Goal: Task Accomplishment & Management: Manage account settings

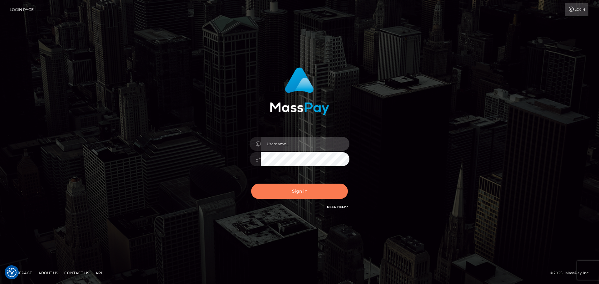
type input "Yassine Slimene"
click at [329, 188] on button "Sign in" at bounding box center [299, 191] width 97 height 15
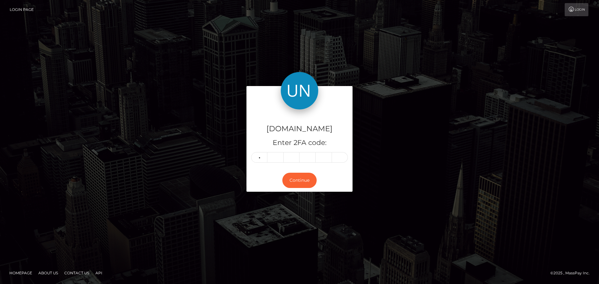
type input "4"
type input "6"
type input "4"
type input "7"
type input "1"
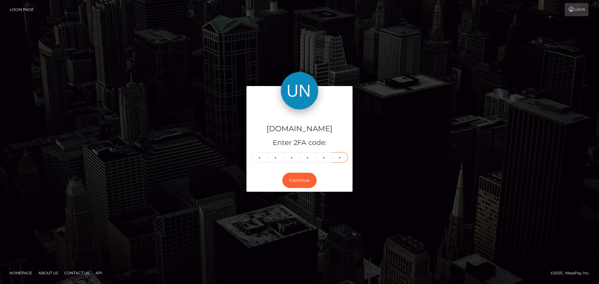
type input "1"
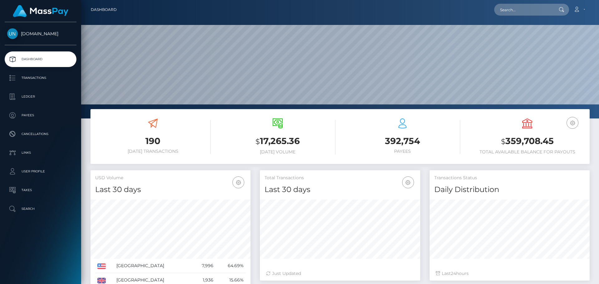
scroll to position [111, 160]
click at [505, 4] on input "text" at bounding box center [523, 10] width 59 height 12
paste input "hawkinscody128@gmail.com"
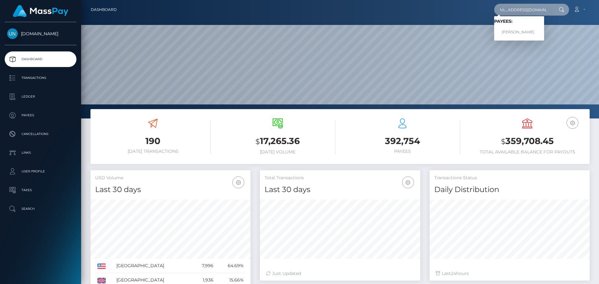
type input "[EMAIL_ADDRESS][DOMAIN_NAME]"
click at [518, 29] on link "ELIZABETH MARIE JARRIE" at bounding box center [519, 33] width 50 height 12
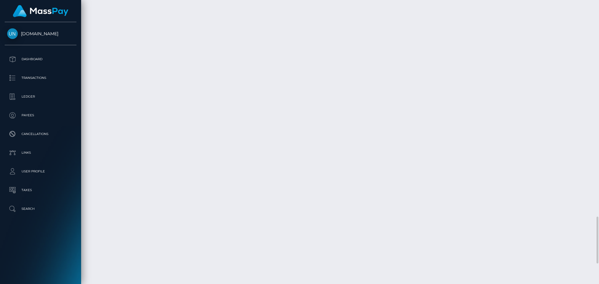
scroll to position [1434, 0]
click at [594, 12] on div at bounding box center [596, 142] width 5 height 284
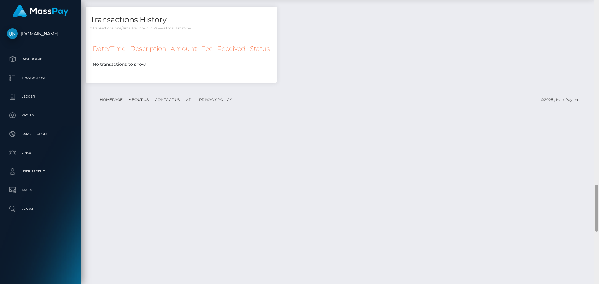
click at [599, 5] on div at bounding box center [596, 142] width 5 height 284
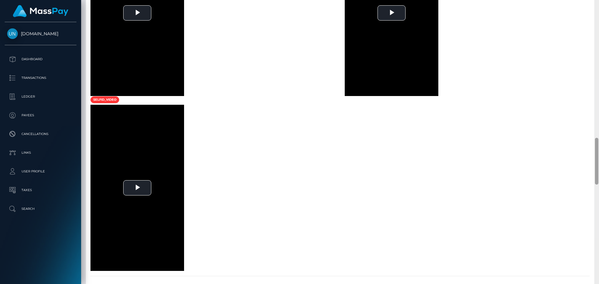
click at [599, 5] on div at bounding box center [596, 142] width 5 height 284
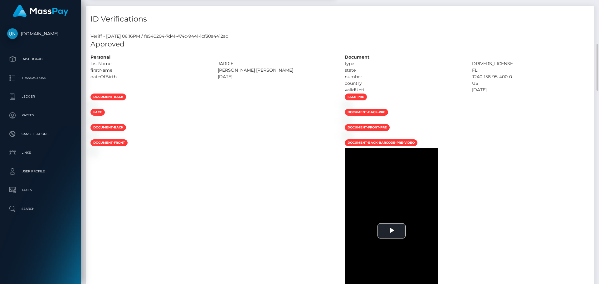
drag, startPoint x: 599, startPoint y: 5, endPoint x: 545, endPoint y: 16, distance: 54.8
click at [598, 6] on div "Customer Profile Loading... Loading..." at bounding box center [340, 142] width 518 height 284
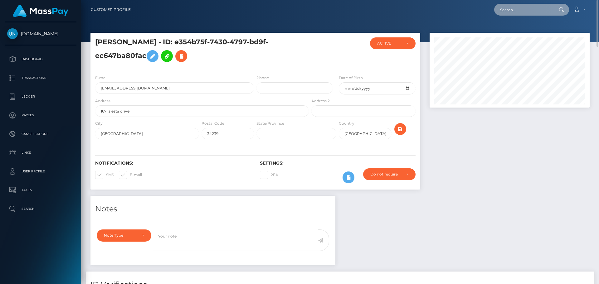
click at [525, 12] on input "text" at bounding box center [523, 10] width 59 height 12
paste input "emilysebamilo@gmail.com"
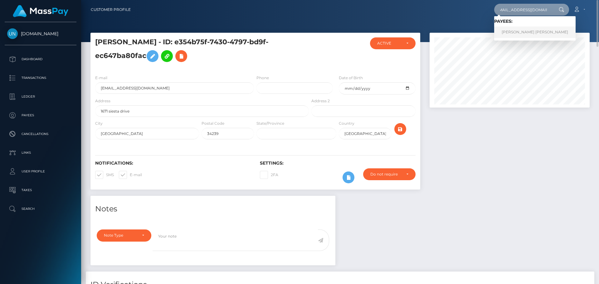
type input "emilysebamilo@gmail.com"
click at [522, 31] on link "EMILY NOEMI MORALES GONZALEZ" at bounding box center [534, 33] width 81 height 12
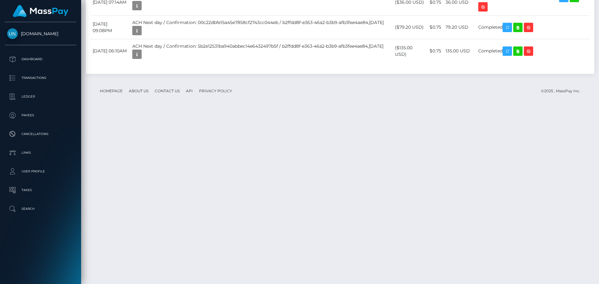
scroll to position [1123, 0]
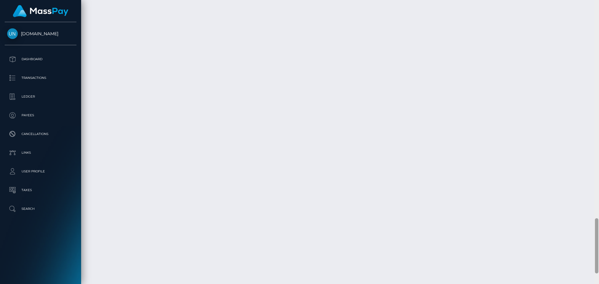
click at [599, 14] on div at bounding box center [596, 142] width 5 height 284
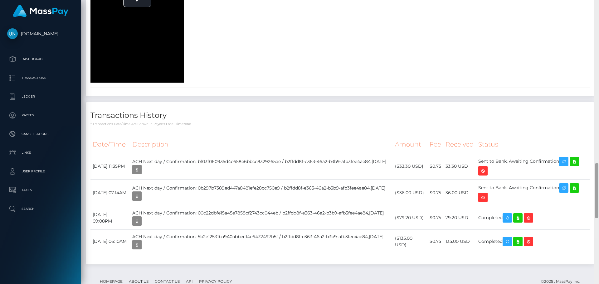
click at [599, 14] on div at bounding box center [596, 142] width 5 height 284
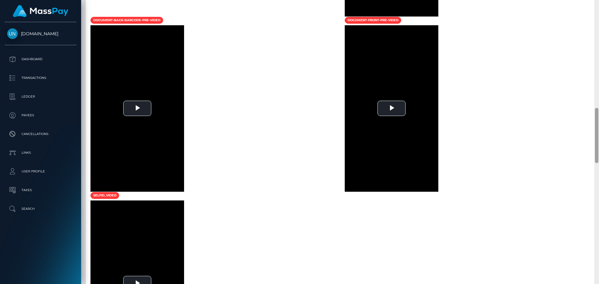
click at [599, 14] on div at bounding box center [596, 142] width 5 height 284
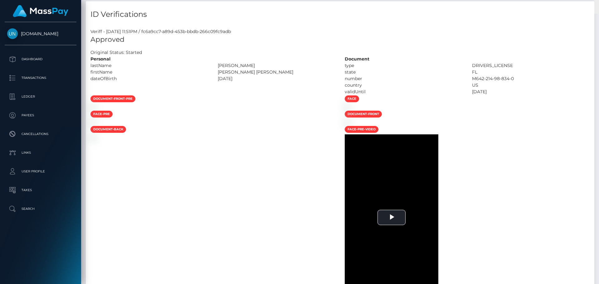
click at [599, 14] on div "Customer Profile Loading... Loading..." at bounding box center [340, 142] width 518 height 284
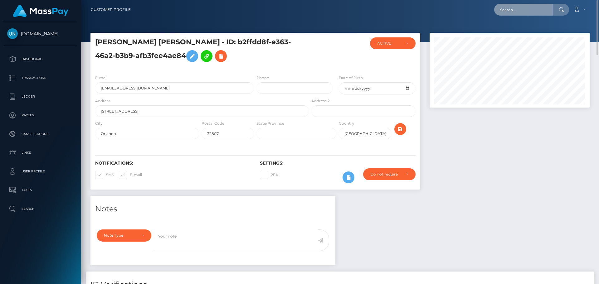
click at [515, 8] on input "text" at bounding box center [523, 10] width 59 height 12
paste input "celimargonzalezv@gmail.com"
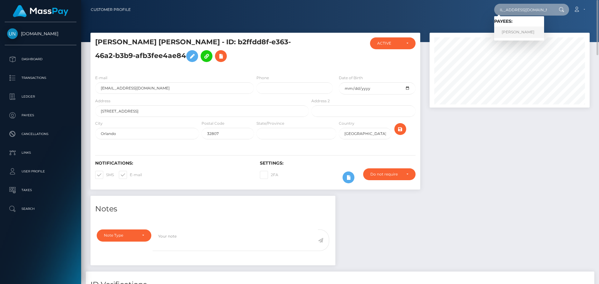
type input "celimargonzalezv@gmail.com"
click at [513, 36] on link "CELIMAR VEGA GONZALEZ" at bounding box center [519, 33] width 50 height 12
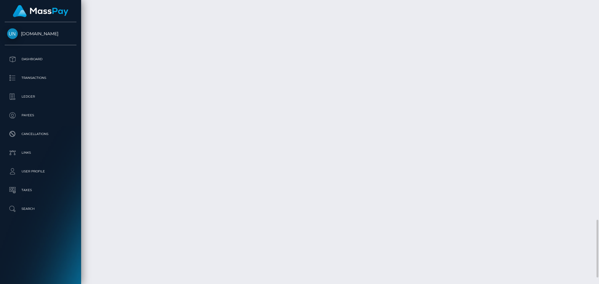
scroll to position [1113, 0]
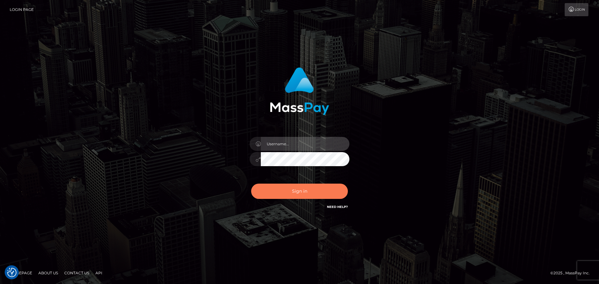
type input "[PERSON_NAME]"
click at [310, 197] on button "Sign in" at bounding box center [299, 191] width 97 height 15
type input "[PERSON_NAME]"
click at [291, 196] on button "Sign in" at bounding box center [299, 191] width 97 height 15
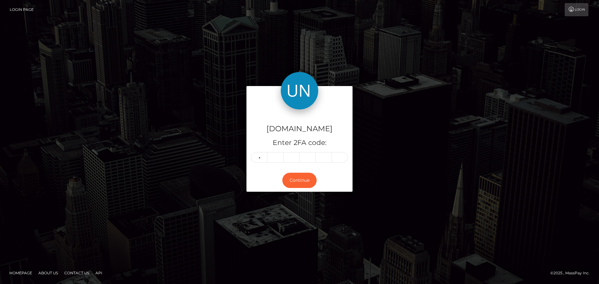
type input "1"
type input "2"
type input "5"
type input "2"
type input "3"
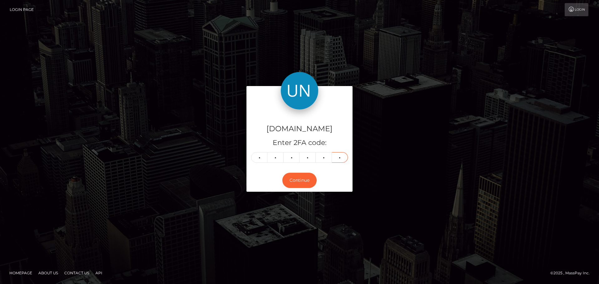
type input "7"
click at [440, 10] on div "Login" at bounding box center [314, 9] width 551 height 13
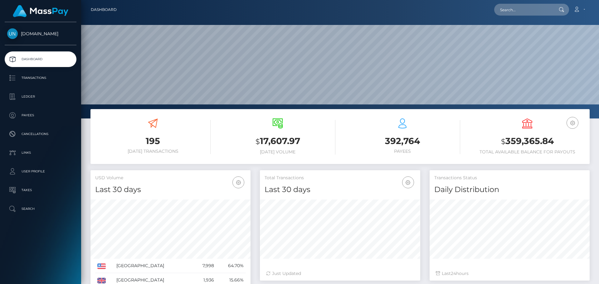
scroll to position [111, 160]
click at [502, 2] on nav "Dashboard Loading... Loading... Account Edit Profile" at bounding box center [340, 9] width 518 height 19
click at [511, 8] on input "text" at bounding box center [523, 10] width 59 height 12
paste input "christneidingressier@gmail.com"
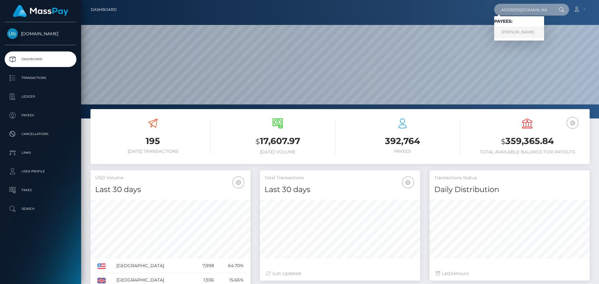
type input "christneidingressier@gmail.com"
click at [506, 30] on link "BRIGITTE LOUIS" at bounding box center [519, 33] width 50 height 12
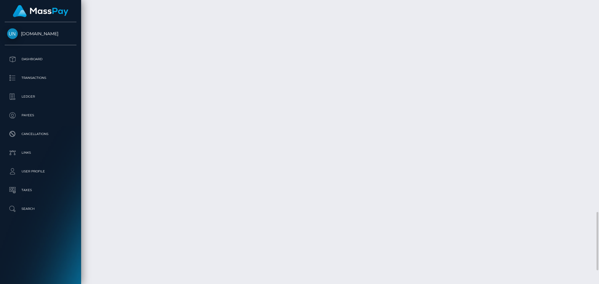
scroll to position [1096, 0]
click at [599, 8] on div at bounding box center [596, 142] width 5 height 284
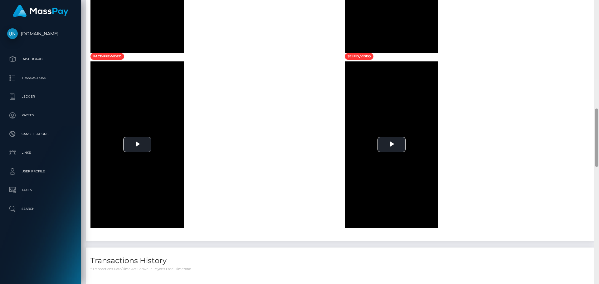
click at [599, 8] on div at bounding box center [596, 142] width 5 height 284
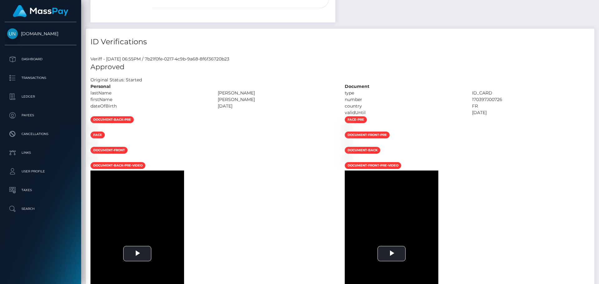
click at [599, 8] on div "Customer Profile Loading... Loading..." at bounding box center [340, 142] width 518 height 284
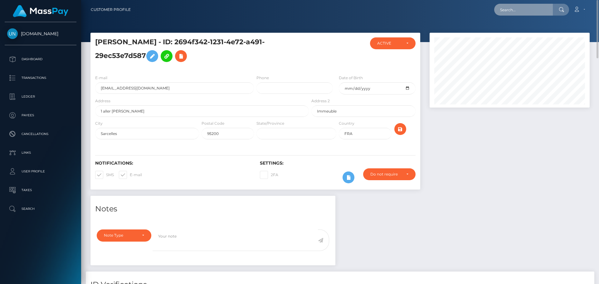
click at [512, 10] on input "text" at bounding box center [523, 10] width 59 height 12
paste input "[EMAIL_ADDRESS][DOMAIN_NAME]"
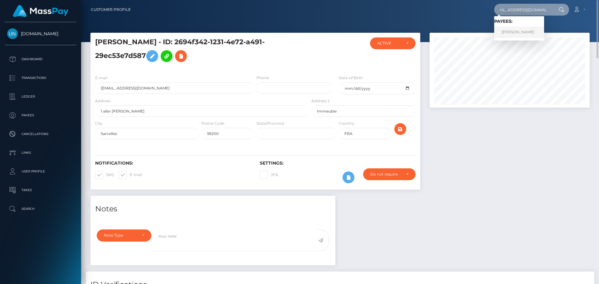
type input "jonathanriel1993@gmail.com"
click at [521, 33] on link "JONATHAN RIEL RIEL" at bounding box center [519, 33] width 50 height 12
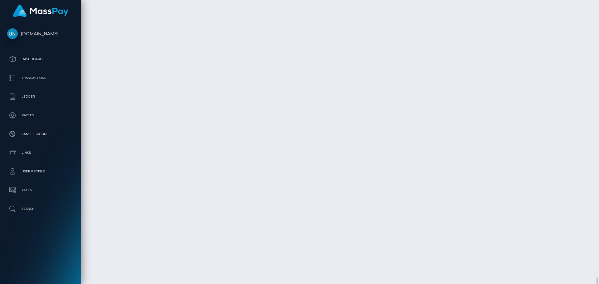
scroll to position [1323, 0]
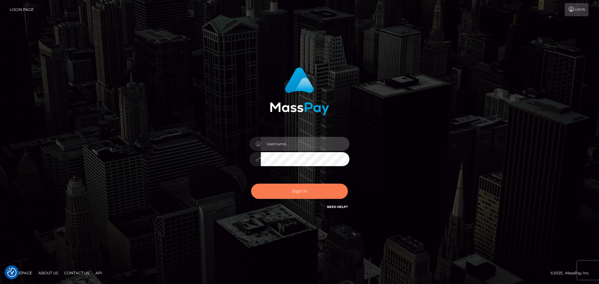
type input "Yassine Slimene"
click at [309, 193] on button "Sign in" at bounding box center [299, 191] width 97 height 15
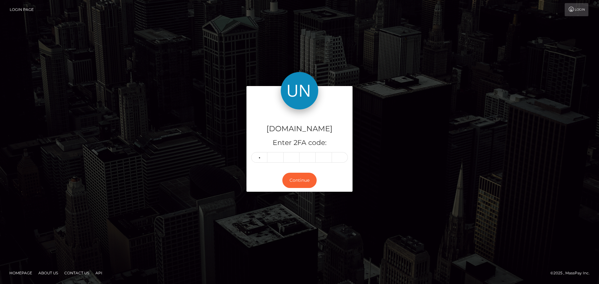
type input "1"
type input "8"
type input "5"
type input "1"
type input "4"
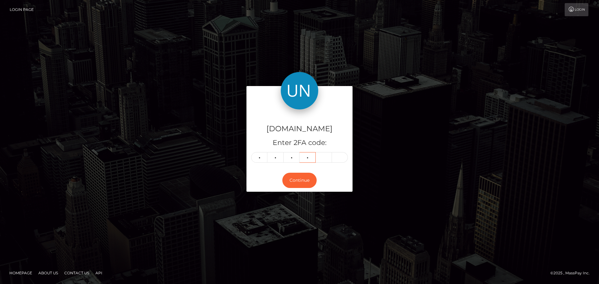
type input "4"
type input "2"
type input "7"
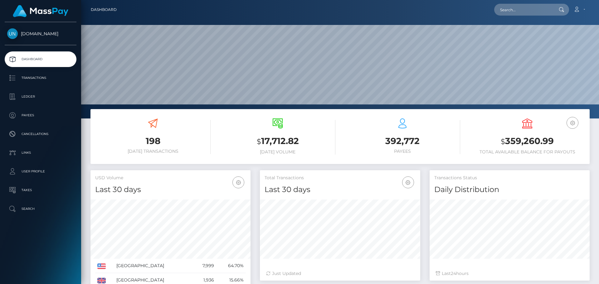
scroll to position [111, 160]
drag, startPoint x: 541, startPoint y: 16, endPoint x: 530, endPoint y: 17, distance: 11.9
click at [539, 16] on div "Loading... Loading... Account Edit Profile Logout" at bounding box center [356, 9] width 468 height 13
click at [523, 14] on input "text" at bounding box center [523, 10] width 59 height 12
paste input "[EMAIL_ADDRESS][DOMAIN_NAME]"
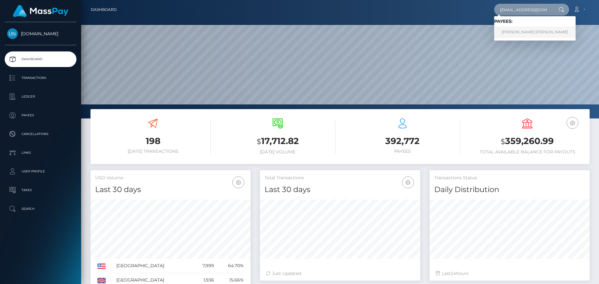
type input "[EMAIL_ADDRESS][DOMAIN_NAME]"
click at [514, 31] on link "[PERSON_NAME] [PERSON_NAME]" at bounding box center [534, 33] width 81 height 12
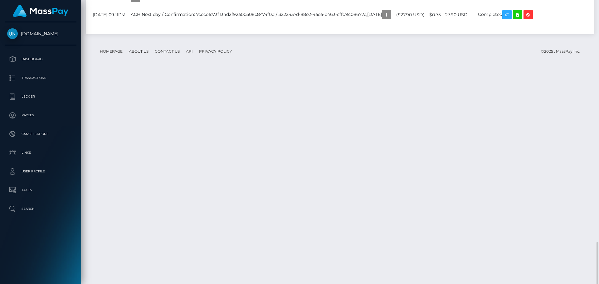
scroll to position [1137, 0]
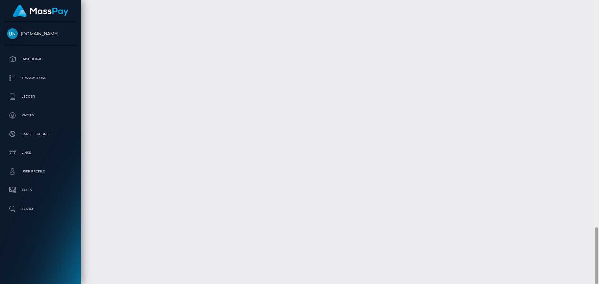
click at [599, 8] on div at bounding box center [596, 142] width 5 height 284
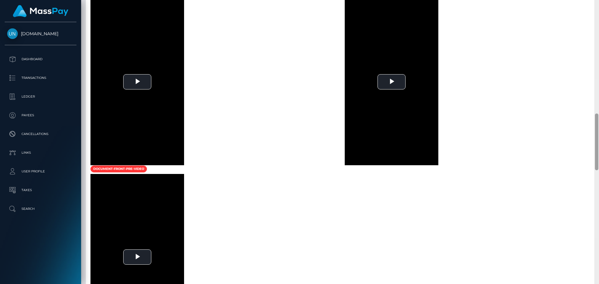
click at [599, 8] on div at bounding box center [596, 142] width 5 height 284
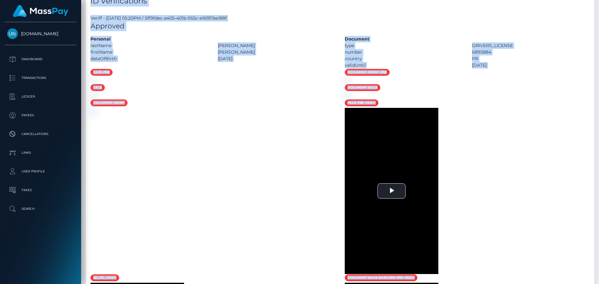
click at [598, 8] on div "Customer Profile Loading... Loading..." at bounding box center [340, 142] width 518 height 284
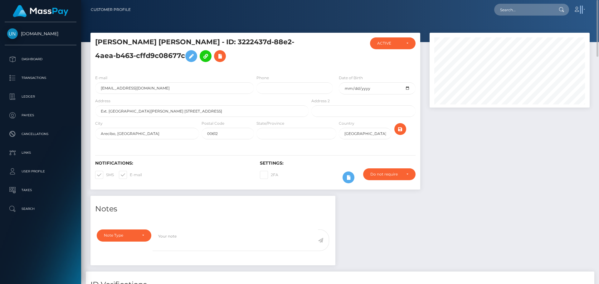
click at [596, 8] on nav "Customer Profile Loading... Loading... Account" at bounding box center [340, 9] width 518 height 19
click at [502, 4] on input "text" at bounding box center [523, 10] width 59 height 12
paste input "calyxolv@gmail.com"
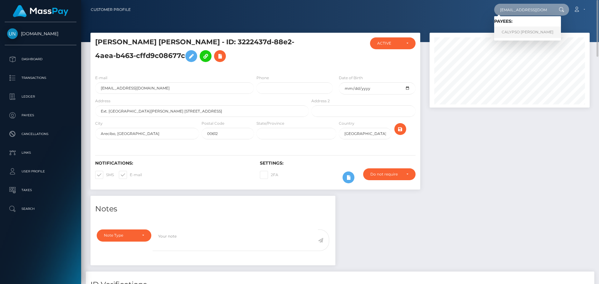
type input "calyxolv@gmail.com"
click at [514, 33] on link "CALYPSO LILY OLIVIER" at bounding box center [527, 33] width 67 height 12
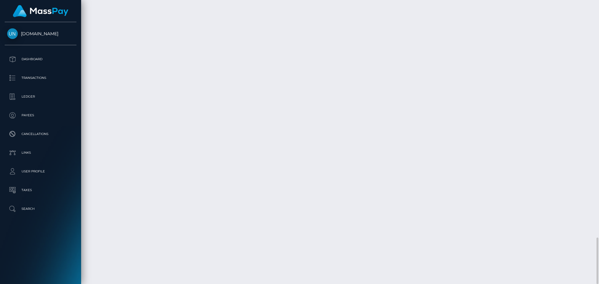
scroll to position [75, 160]
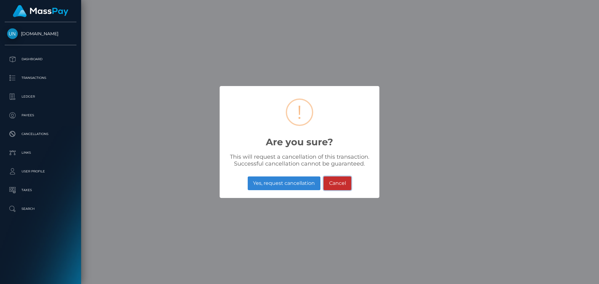
click at [344, 185] on button "Cancel" at bounding box center [338, 184] width 28 height 14
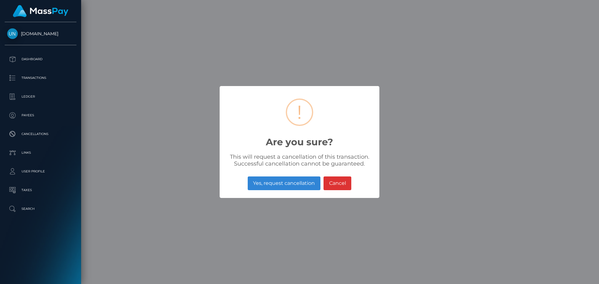
click at [276, 178] on button "Yes, request cancellation" at bounding box center [284, 184] width 73 height 14
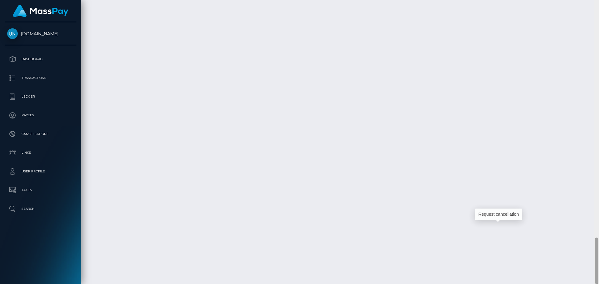
click at [599, 12] on div at bounding box center [596, 142] width 5 height 284
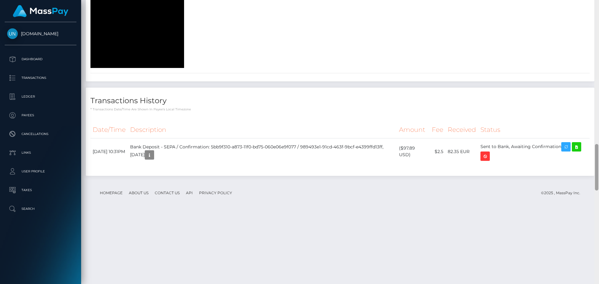
click at [599, 12] on div at bounding box center [596, 142] width 5 height 284
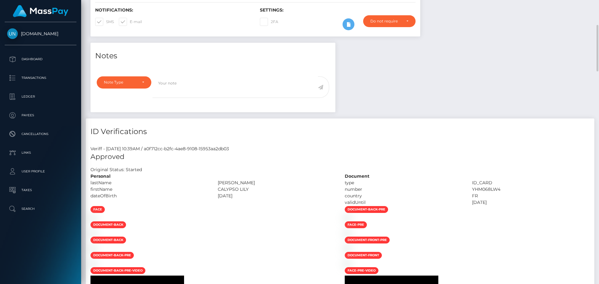
scroll to position [0, 0]
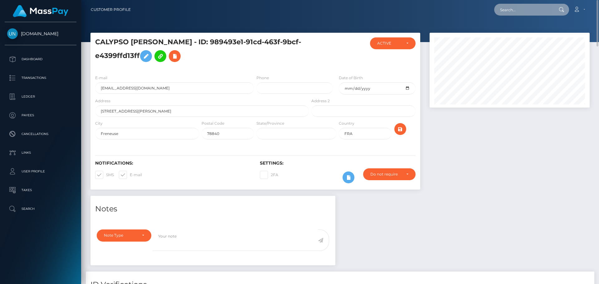
click at [528, 4] on input "text" at bounding box center [523, 10] width 59 height 12
paste input "rttygw68wf@privaterelay.appleid.com"
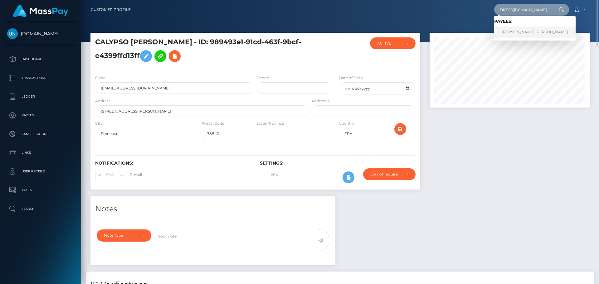
type input "rttygw68wf@privaterelay.appleid.com"
click at [518, 29] on link "ROSE ALEAH LOPEZ" at bounding box center [534, 33] width 81 height 12
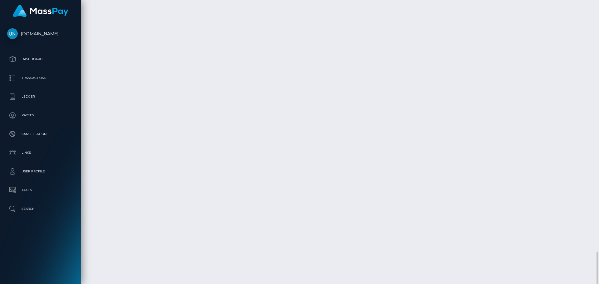
scroll to position [2322, 0]
click at [599, 4] on div at bounding box center [596, 142] width 5 height 284
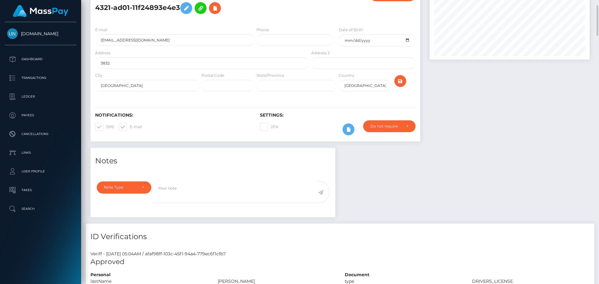
scroll to position [0, 0]
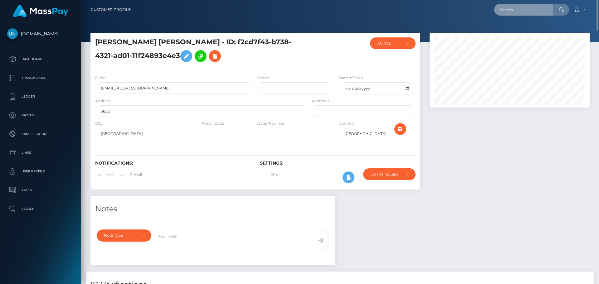
click at [512, 7] on input "text" at bounding box center [523, 10] width 59 height 12
paste input "[EMAIL_ADDRESS][DOMAIN_NAME]"
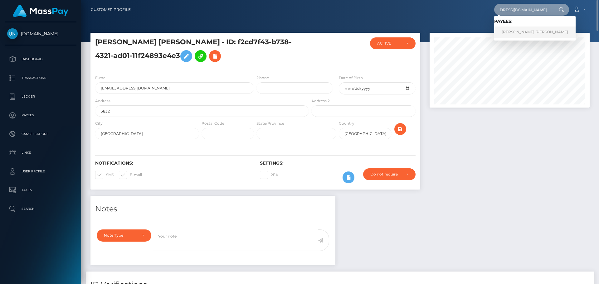
type input "[EMAIL_ADDRESS][DOMAIN_NAME]"
click at [520, 32] on link "[PERSON_NAME] [PERSON_NAME]" at bounding box center [534, 33] width 81 height 12
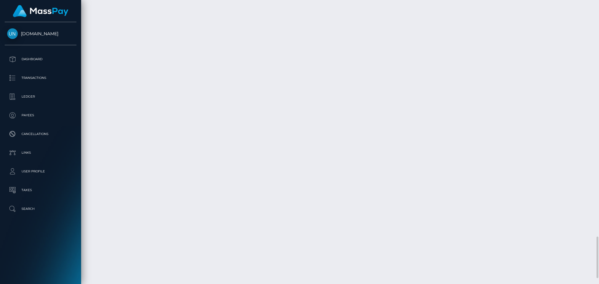
scroll to position [1652, 0]
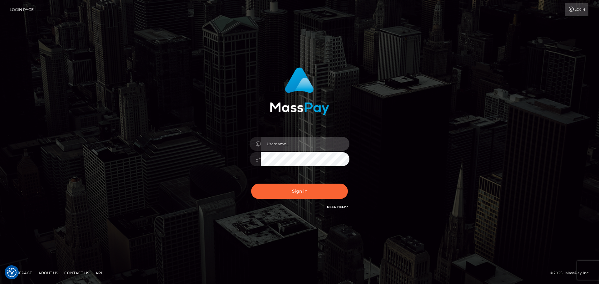
type input "Yassine Slimene"
click at [322, 182] on div "Sign in Need Help?" at bounding box center [299, 194] width 109 height 28
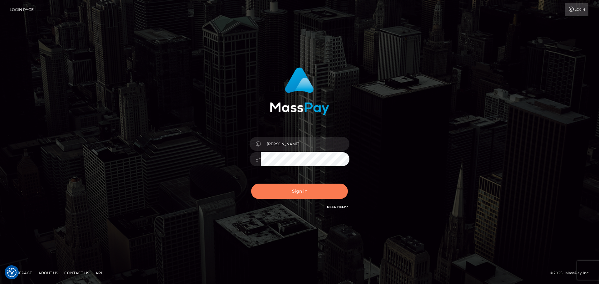
click at [321, 187] on button "Sign in" at bounding box center [299, 191] width 97 height 15
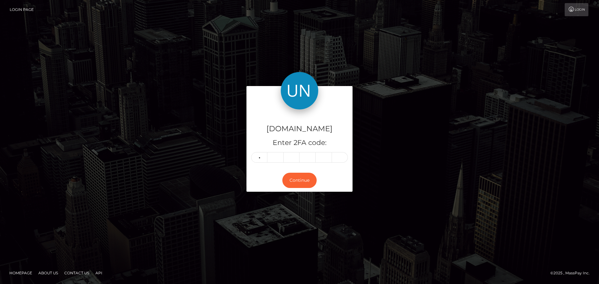
type input "3"
type input "2"
type input "1"
type input "9"
type input "0"
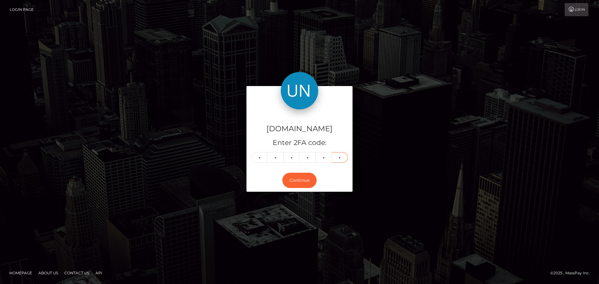
type input "2"
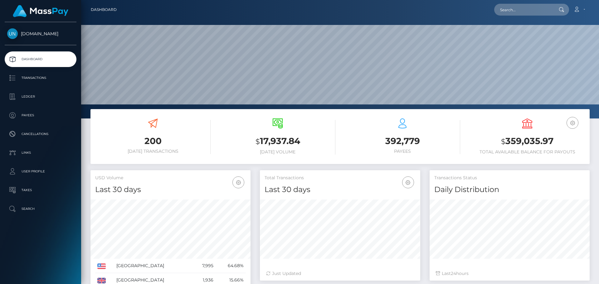
scroll to position [111, 160]
click at [524, 15] on input "text" at bounding box center [523, 10] width 59 height 12
paste input "[EMAIL_ADDRESS][DOMAIN_NAME]"
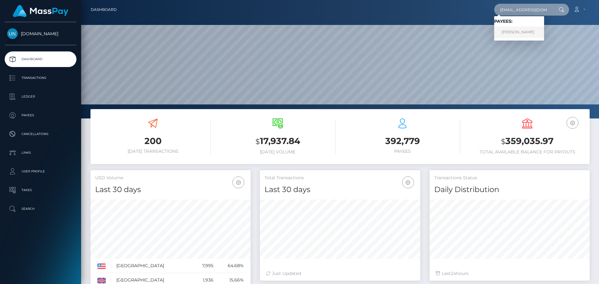
type input "[EMAIL_ADDRESS][DOMAIN_NAME]"
click at [521, 34] on link "XUSAN RAXMATJON O'G'LI OTAXANOV" at bounding box center [519, 33] width 50 height 12
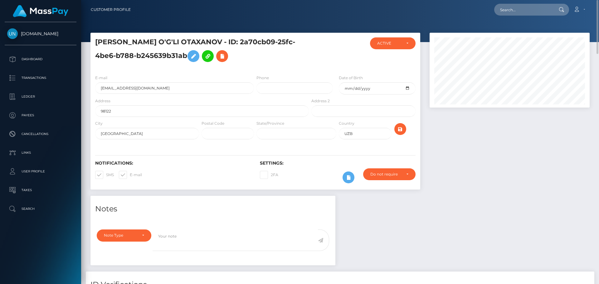
drag, startPoint x: 558, startPoint y: 11, endPoint x: 548, endPoint y: 13, distance: 10.0
click at [558, 11] on div at bounding box center [561, 10] width 16 height 12
click at [548, 13] on input "text" at bounding box center [523, 10] width 59 height 12
paste input "[EMAIL_ADDRESS][DOMAIN_NAME]"
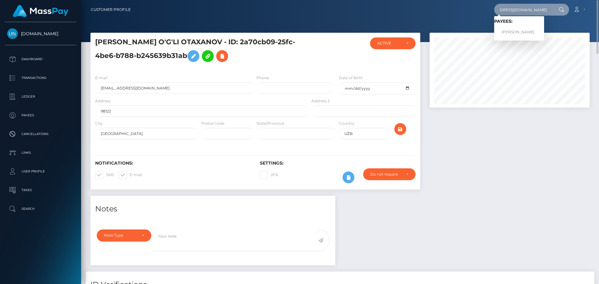
type input "[EMAIL_ADDRESS][DOMAIN_NAME]"
click at [510, 37] on link "[PERSON_NAME]" at bounding box center [519, 33] width 50 height 12
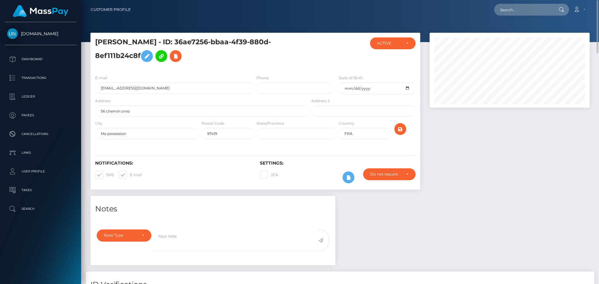
click at [533, 15] on div "Loading... Loading... Account Edit Profile Logout" at bounding box center [363, 9] width 454 height 13
click at [522, 11] on input "text" at bounding box center [523, 10] width 59 height 12
click at [510, 5] on input "text" at bounding box center [523, 10] width 59 height 12
paste input "sidehustlemaniacc@gmail.com"
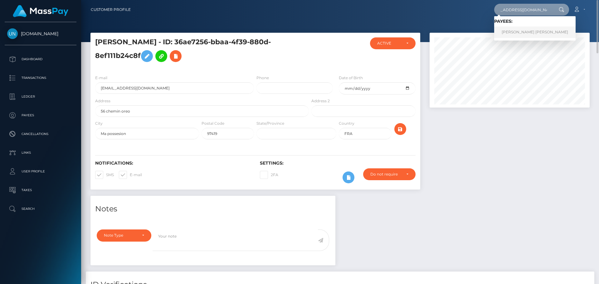
type input "sidehustlemaniacc@gmail.com"
click at [512, 34] on link "SEAN ERIC HUDSON" at bounding box center [534, 33] width 81 height 12
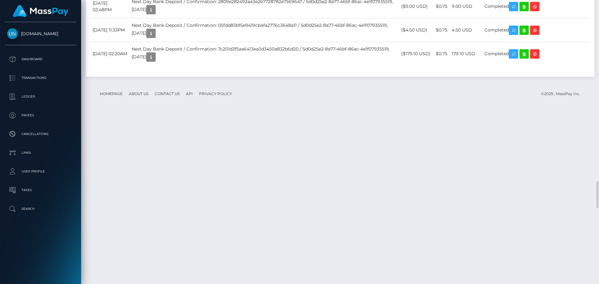
scroll to position [2028, 0]
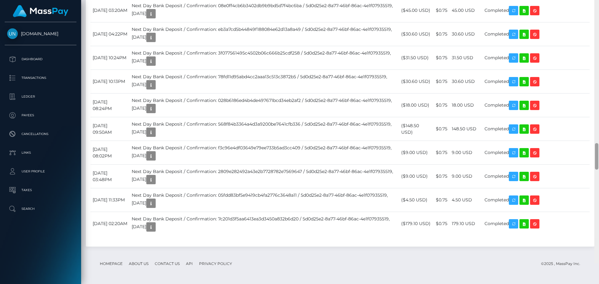
click at [599, 2] on div at bounding box center [596, 121] width 5 height 284
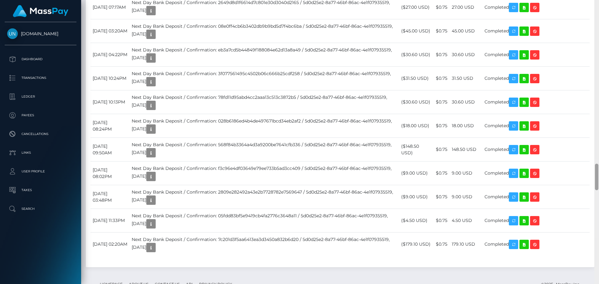
click at [599, 2] on div at bounding box center [596, 142] width 5 height 284
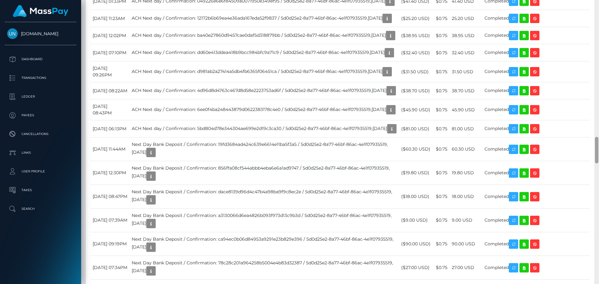
click at [599, 2] on div at bounding box center [596, 142] width 5 height 284
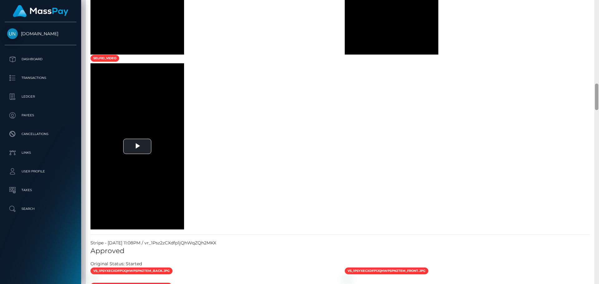
click at [598, 3] on div at bounding box center [596, 142] width 5 height 284
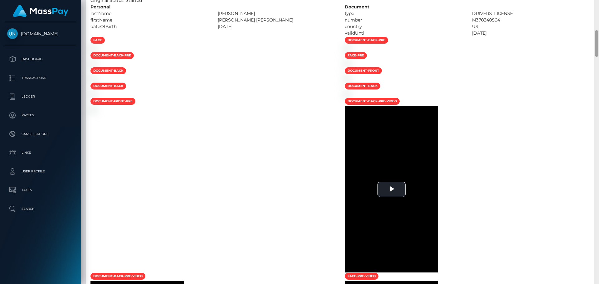
click at [598, 3] on div at bounding box center [596, 142] width 5 height 284
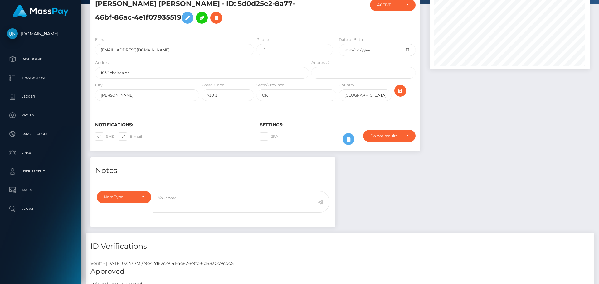
click at [598, 3] on div "Customer Profile Loading... Loading..." at bounding box center [340, 142] width 518 height 284
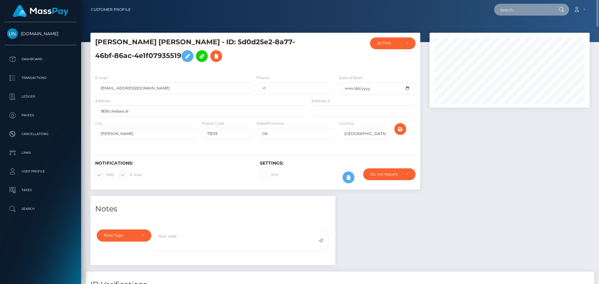
click at [530, 10] on input "text" at bounding box center [523, 10] width 59 height 12
paste input "golusrepites@gmail.com"
type input "golusrepites@gmail.com"
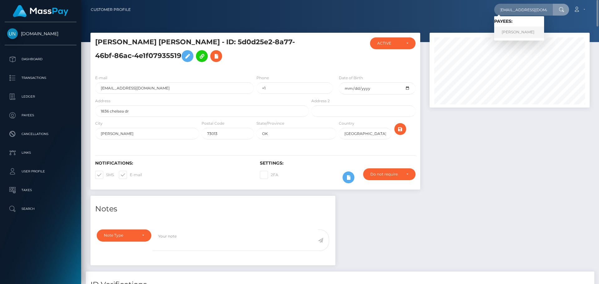
click at [517, 34] on link "MARISOL ANDRADE LOPEZ" at bounding box center [519, 33] width 50 height 12
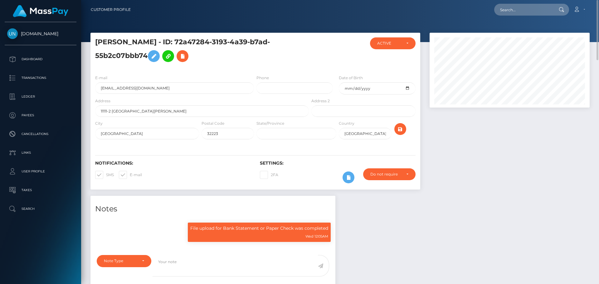
click at [513, 16] on div "Loading... Loading... Account Edit Profile Logout" at bounding box center [363, 9] width 454 height 13
click at [513, 13] on input "text" at bounding box center [523, 10] width 59 height 12
paste input "[EMAIL_ADDRESS][DOMAIN_NAME]"
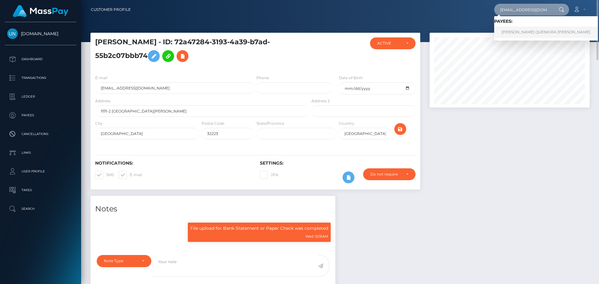
type input "[EMAIL_ADDRESS][DOMAIN_NAME]"
click at [515, 31] on link "[PERSON_NAME] QUENKIRA [PERSON_NAME]" at bounding box center [546, 33] width 104 height 12
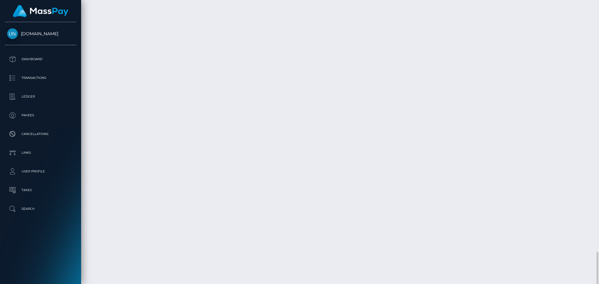
scroll to position [1444, 0]
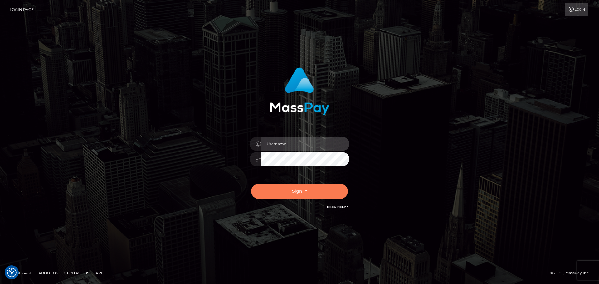
type input "Yassine Slimene"
click at [321, 198] on button "Sign in" at bounding box center [299, 191] width 97 height 15
type input "[PERSON_NAME]"
click at [315, 198] on button "Sign in" at bounding box center [299, 191] width 97 height 15
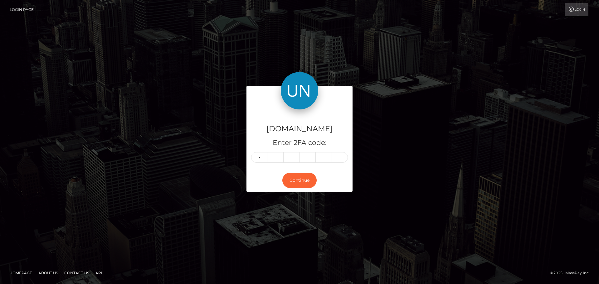
type input "8"
type input "7"
type input "6"
type input "8"
type input "2"
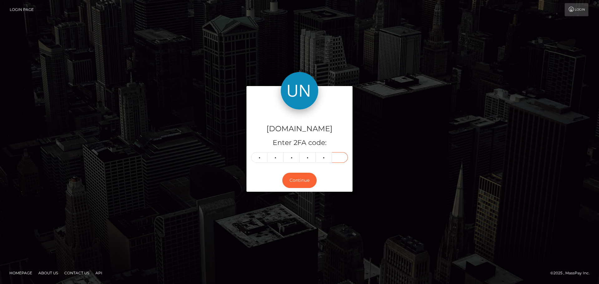
type input "1"
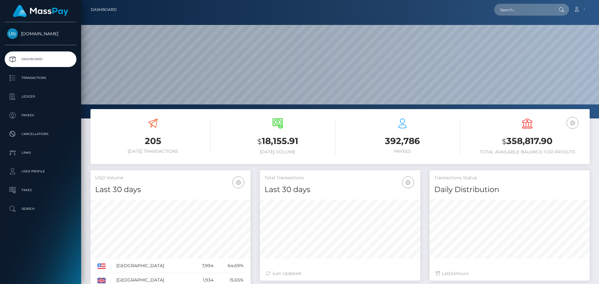
scroll to position [111, 160]
click at [526, 6] on input "text" at bounding box center [523, 10] width 59 height 12
paste input "[PERSON_NAME][EMAIL_ADDRESS][DOMAIN_NAME]"
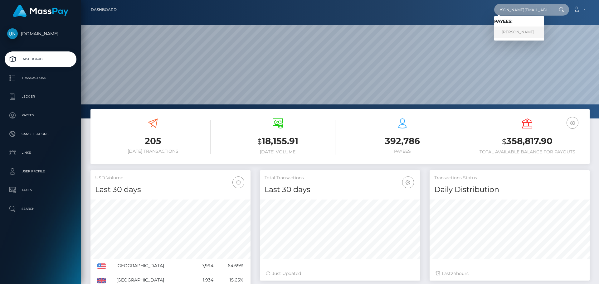
type input "[PERSON_NAME][EMAIL_ADDRESS][DOMAIN_NAME]"
click at [515, 31] on link "[PERSON_NAME]" at bounding box center [519, 33] width 50 height 12
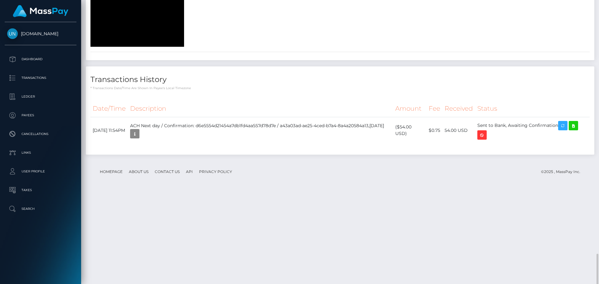
scroll to position [1087, 0]
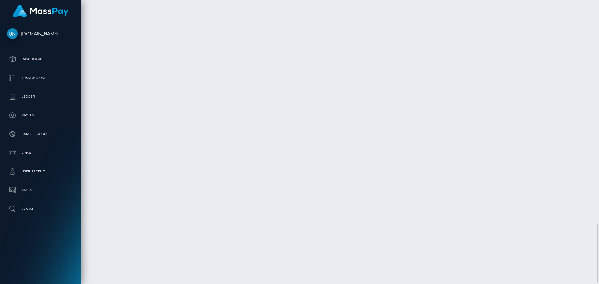
click at [599, 11] on div at bounding box center [596, 142] width 5 height 284
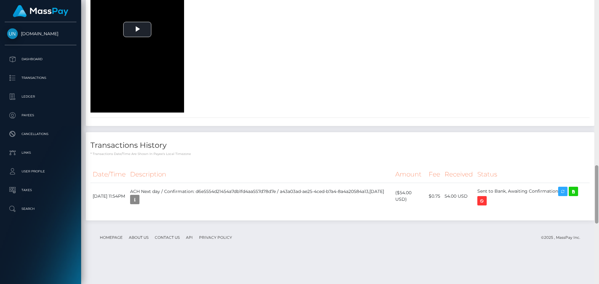
click at [599, 11] on div at bounding box center [596, 142] width 5 height 284
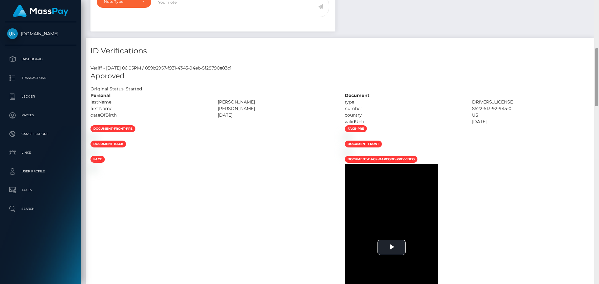
click at [599, 11] on div "Customer Profile Loading... Loading..." at bounding box center [340, 142] width 518 height 284
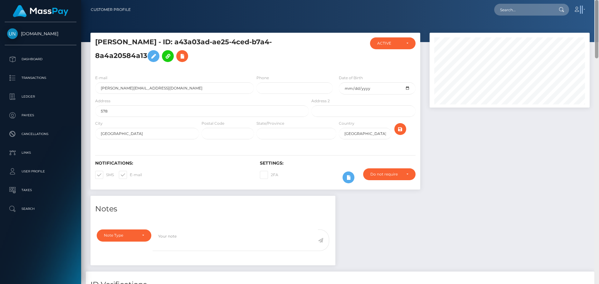
click at [599, 11] on nav "Customer Profile Loading... Loading... Account" at bounding box center [340, 9] width 518 height 19
drag, startPoint x: 556, startPoint y: 15, endPoint x: 549, endPoint y: 11, distance: 8.0
click at [555, 14] on div at bounding box center [561, 10] width 16 height 12
click at [549, 11] on input "text" at bounding box center [523, 10] width 59 height 12
paste input "pc8frdzr7y@privaterelay.appleid.com"
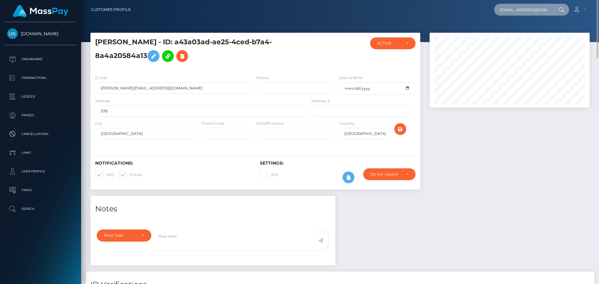
scroll to position [0, 23]
type input "pc8frdzr7y@privaterelay.appleid.com"
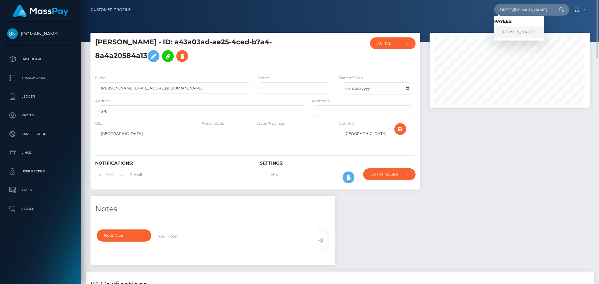
click at [533, 33] on link "JACKELYNE TIRADO SUAREZ" at bounding box center [519, 33] width 50 height 12
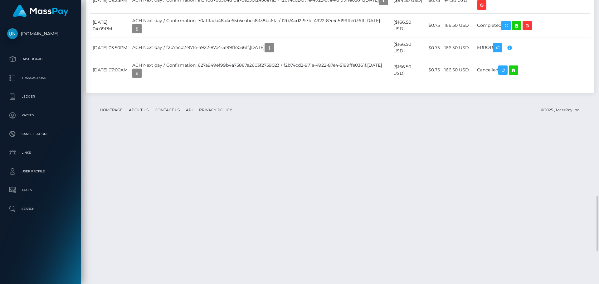
scroll to position [75, 160]
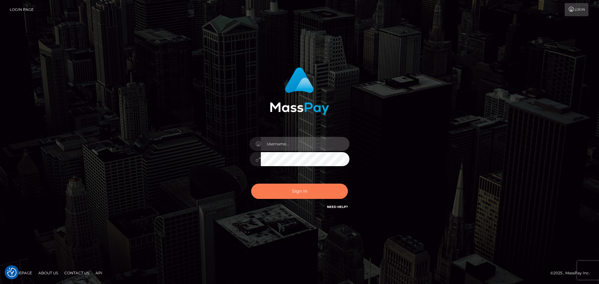
type input "[PERSON_NAME]"
click at [291, 198] on button "Sign in" at bounding box center [299, 191] width 97 height 15
type input "Yassine Slimene"
click at [296, 191] on button "Sign in" at bounding box center [299, 191] width 97 height 15
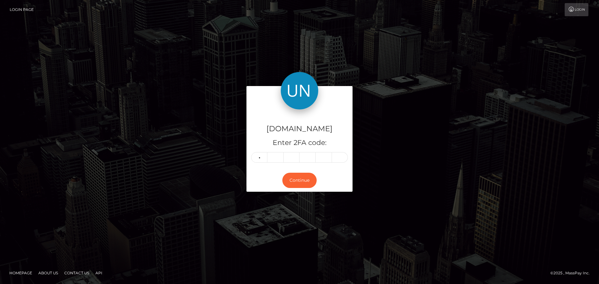
type input "0"
type input "2"
type input "4"
type input "0"
type input "2"
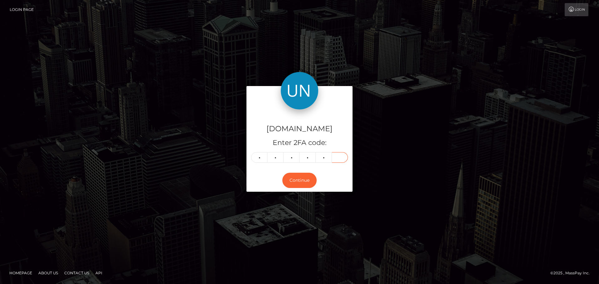
type input "9"
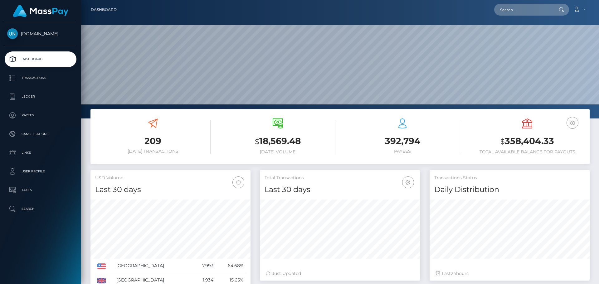
scroll to position [111, 160]
click at [519, 8] on input "text" at bounding box center [523, 10] width 59 height 12
paste input "abibelt2005@icloud.com"
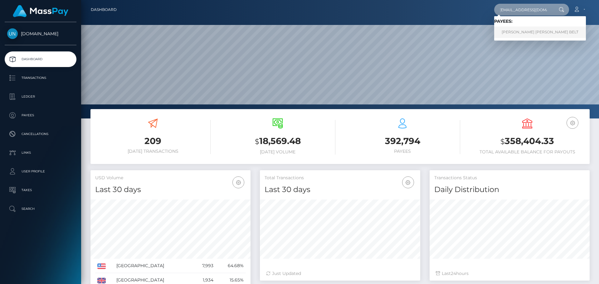
type input "abibelt2005@icloud.com"
click at [529, 29] on link "ABIGAIL ELIZABETH BELT" at bounding box center [540, 33] width 92 height 12
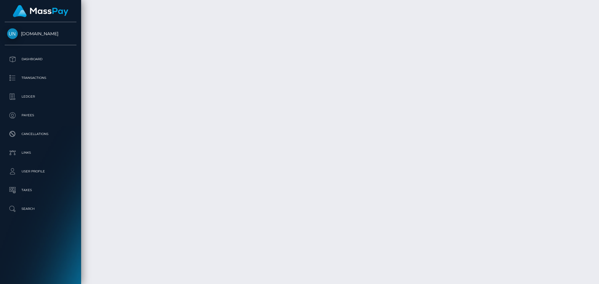
scroll to position [1248, 0]
click at [594, 4] on div at bounding box center [596, 142] width 5 height 284
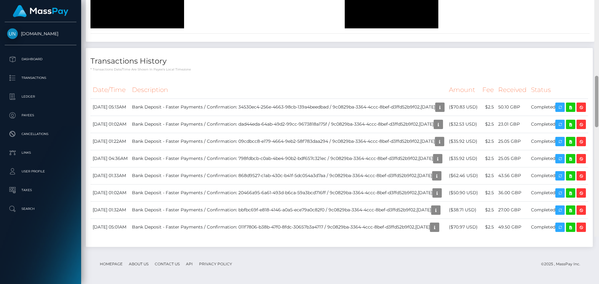
click at [594, 4] on div at bounding box center [596, 95] width 5 height 284
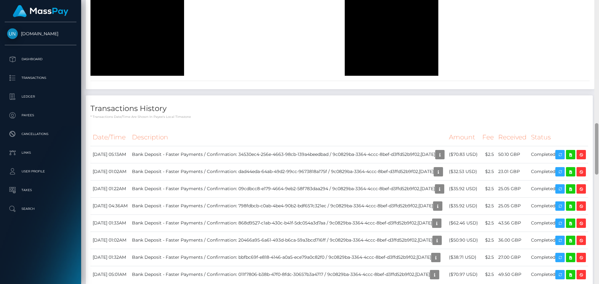
click at [596, 4] on div at bounding box center [596, 142] width 5 height 284
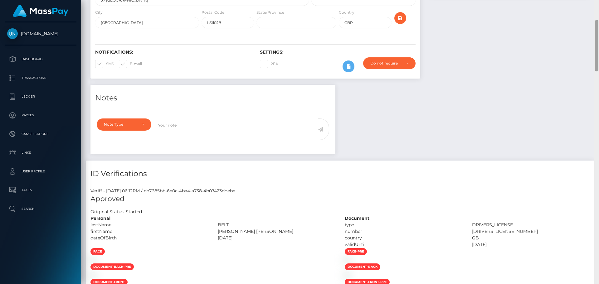
click at [596, 4] on div "Customer Profile Loading... Loading..." at bounding box center [340, 142] width 518 height 284
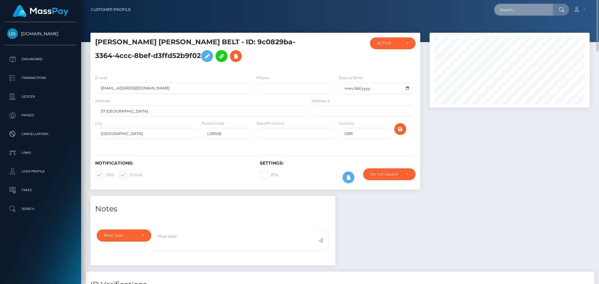
click at [529, 11] on input "text" at bounding box center [523, 10] width 59 height 12
paste input "tilabannon04@outlook.com"
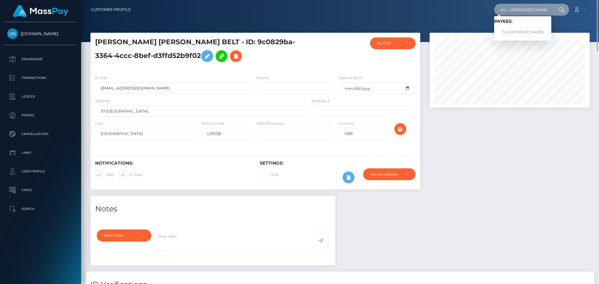
type input "tilabannon04@outlook.com"
drag, startPoint x: 511, startPoint y: 34, endPoint x: 515, endPoint y: 30, distance: 5.8
click at [516, 30] on link "TILA SUE BANNON" at bounding box center [522, 33] width 57 height 12
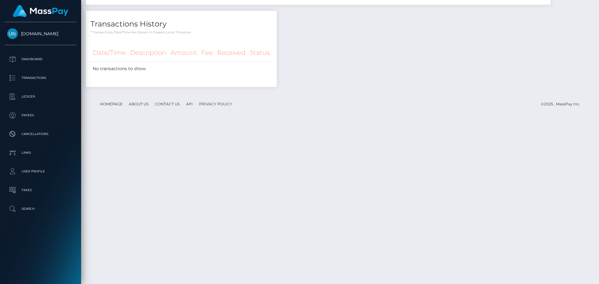
scroll to position [909, 0]
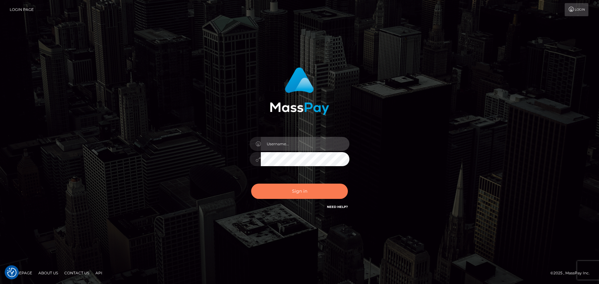
type input "[PERSON_NAME]"
click at [316, 190] on button "Sign in" at bounding box center [299, 191] width 97 height 15
click at [317, 188] on button "Sign in" at bounding box center [299, 191] width 97 height 15
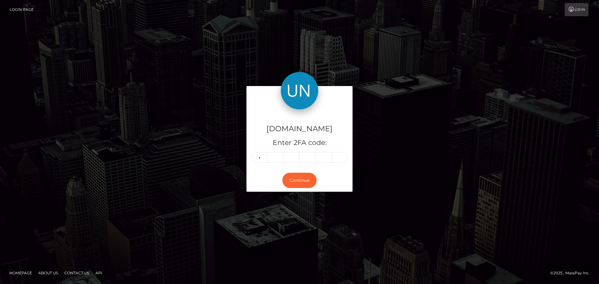
type input "7"
type input "9"
type input "0"
type input "7"
type input "6"
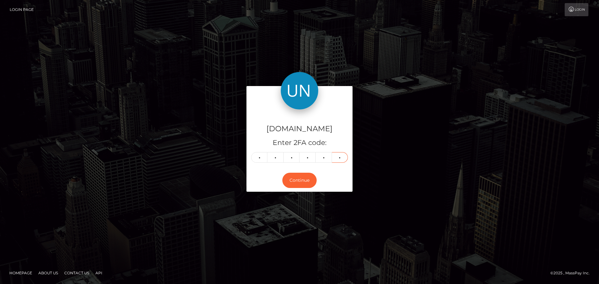
type input "4"
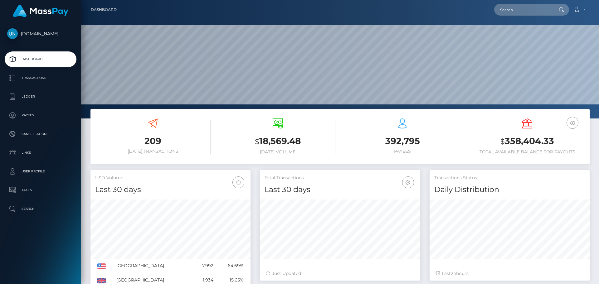
scroll to position [111, 160]
click at [506, 4] on input "text" at bounding box center [523, 10] width 59 height 12
paste input "zariamonay1999@icloud.com"
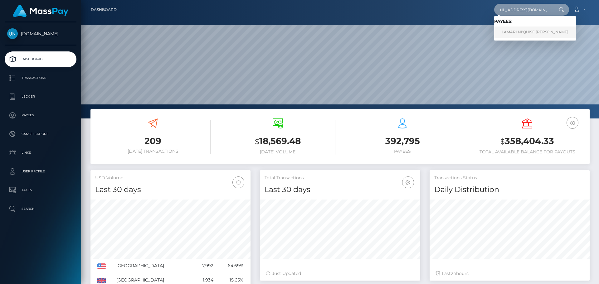
type input "zariamonay1999@icloud.com"
click at [512, 29] on link "LAMARI NI'QUISE ADAMS" at bounding box center [535, 33] width 82 height 12
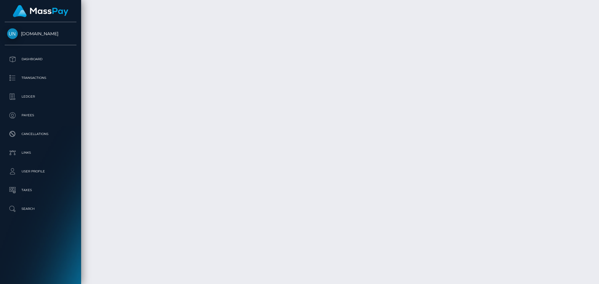
scroll to position [1373, 0]
click at [599, 13] on div at bounding box center [596, 142] width 5 height 284
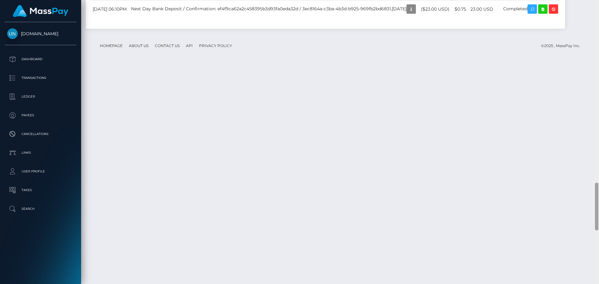
click at [599, 13] on div at bounding box center [596, 142] width 5 height 284
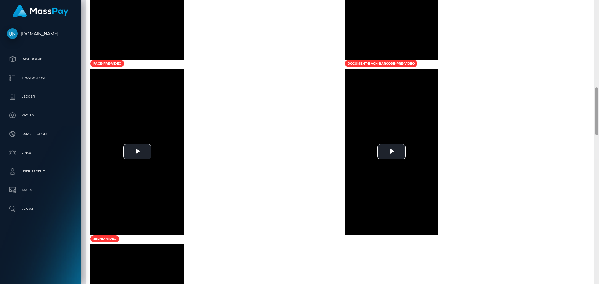
click at [599, 12] on div at bounding box center [596, 142] width 5 height 284
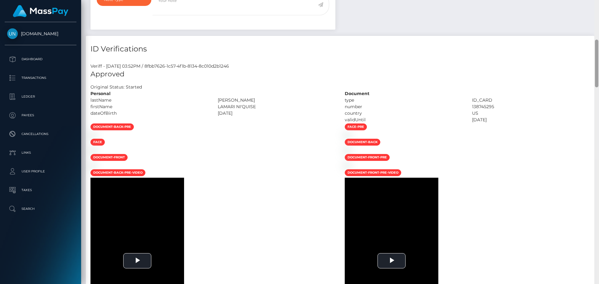
click at [598, 5] on div "Customer Profile Loading... Loading..." at bounding box center [340, 142] width 518 height 284
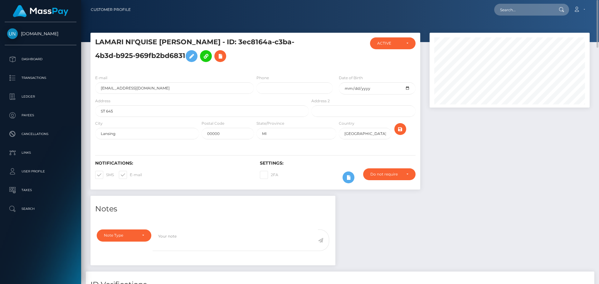
click at [598, 4] on nav "Customer Profile Loading... Loading... Account" at bounding box center [340, 9] width 518 height 19
click at [539, 8] on input "text" at bounding box center [523, 10] width 59 height 12
paste input "legrosluc30@gmail.com"
type input "legrosluc30@gmail.com"
click at [521, 29] on div at bounding box center [340, 21] width 518 height 42
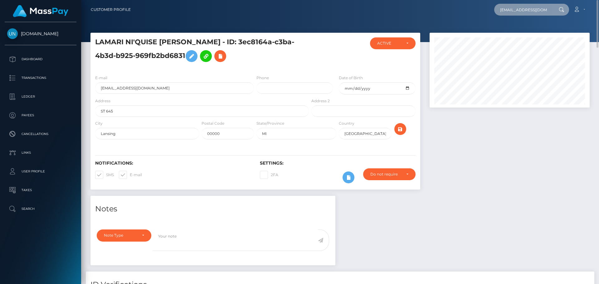
click at [519, 8] on input "legrosluc30@gmail.com" at bounding box center [523, 10] width 59 height 12
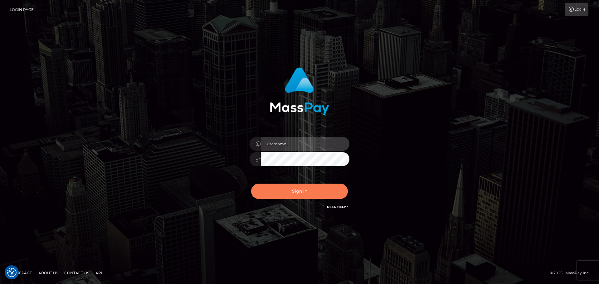
type input "Yassine Slimene"
click at [298, 193] on button "Sign in" at bounding box center [299, 191] width 97 height 15
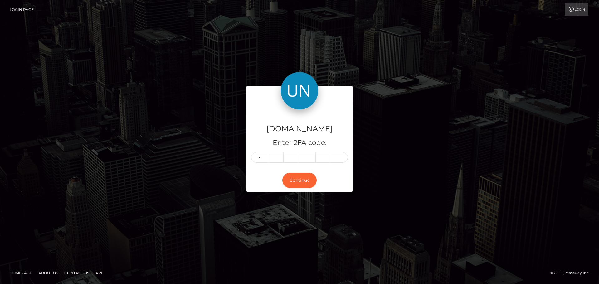
type input "5"
type input "6"
type input "7"
type input "4"
type input "5"
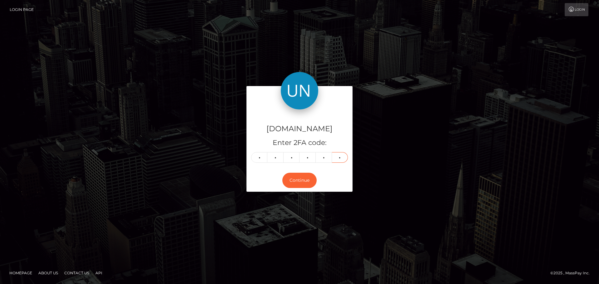
type input "3"
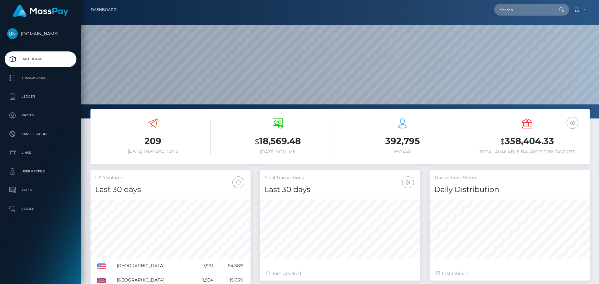
scroll to position [111, 160]
click at [511, 3] on nav "Dashboard Loading... Loading... Account Edit Profile" at bounding box center [340, 9] width 518 height 19
paste input "regilucielf@hotmail.fr"
click at [512, 7] on input "regilucielf@hotmail.fr" at bounding box center [523, 10] width 59 height 12
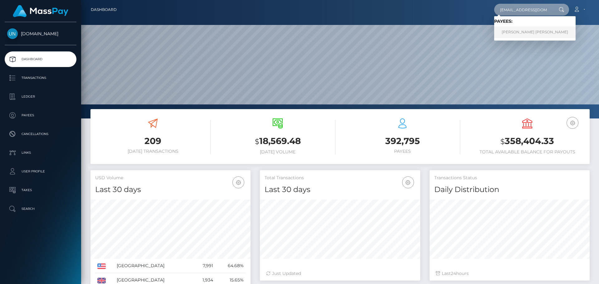
type input "regilucielf@hotmail.fr"
click at [506, 34] on link "RÉGINA LUCIE LACERDA FERREIRA" at bounding box center [534, 33] width 81 height 12
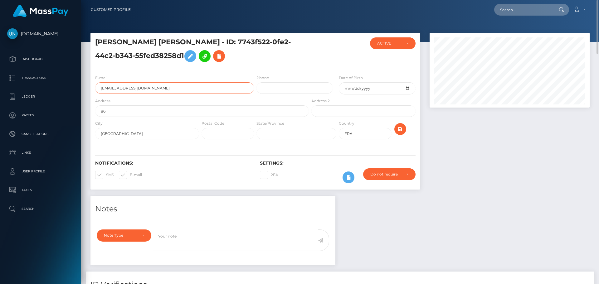
click at [138, 89] on input "regilucielf@hotmail.fr" at bounding box center [174, 88] width 159 height 12
drag, startPoint x: 241, startPoint y: 43, endPoint x: 184, endPoint y: 61, distance: 59.5
click at [184, 61] on h5 "RÉGINA LUCIE LACERDA FERREIRA - ID: 7743f522-0fe2-44c2-b343-55fed38258d1" at bounding box center [200, 51] width 210 height 28
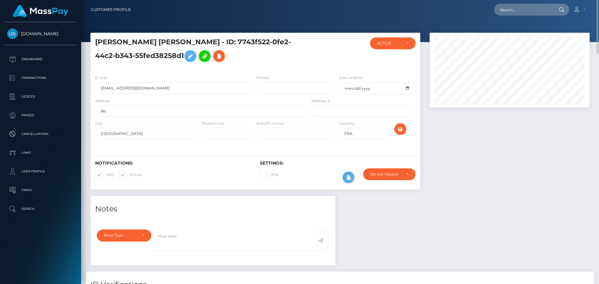
copy h5 "7743f522-0fe2-44c2-b343-55fed38258d1"
click at [265, 240] on textarea at bounding box center [235, 241] width 165 height 22
paste textarea "7743f522-0fe2-44c2-b343-55fed38258d1"
type textarea "7743f522-0fe2-44c2-b343-55fed38258d1"
click at [263, 241] on textarea "7743f522-0fe2-44c2-b343-55fed38258d1" at bounding box center [235, 241] width 165 height 22
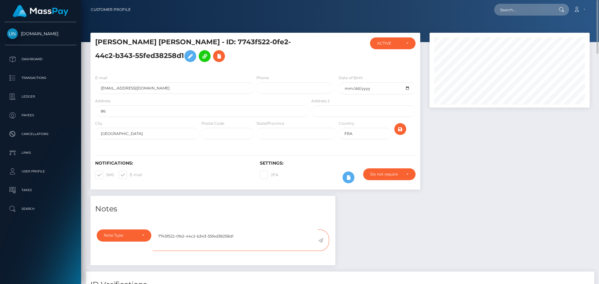
click at [263, 241] on textarea "7743f522-0fe2-44c2-b343-55fed38258d1" at bounding box center [235, 241] width 165 height 22
click at [262, 239] on textarea "7743f522-0fe2-44c2-b343-55fed38258d1" at bounding box center [235, 241] width 165 height 22
click at [261, 239] on textarea "7743f522-0fe2-44c2-b343-55fed38258d1" at bounding box center [235, 241] width 165 height 22
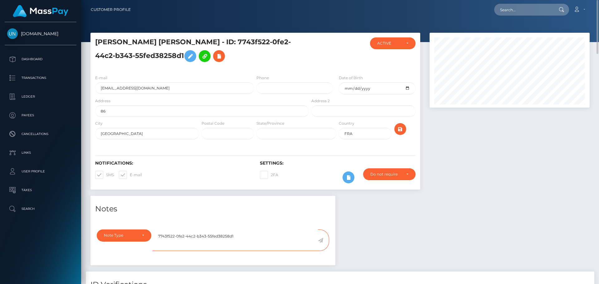
click at [261, 239] on textarea "7743f522-0fe2-44c2-b343-55fed38258d1" at bounding box center [235, 241] width 165 height 22
click at [531, 3] on div "Loading... Loading... Account Edit Profile Logout" at bounding box center [363, 9] width 454 height 13
click at [529, 9] on input "text" at bounding box center [523, 10] width 59 height 12
paste input "saskia.mayaud@icloud.com"
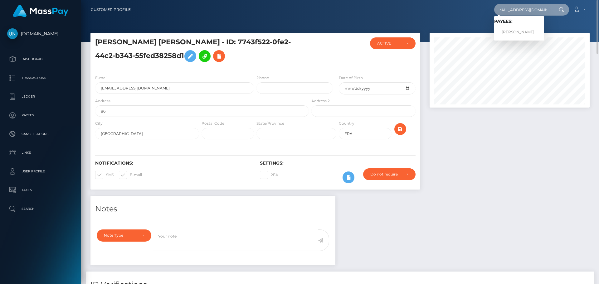
type input "saskia.mayaud@icloud.com"
click at [504, 30] on link "SASKIA SHANTAL MAYAUD" at bounding box center [519, 33] width 50 height 12
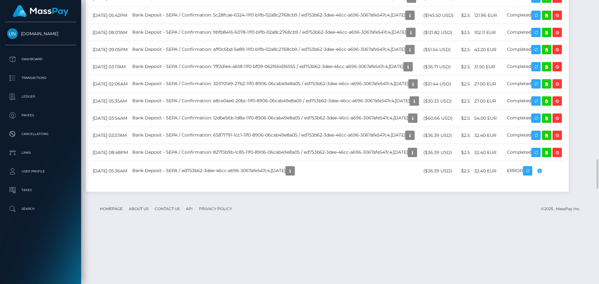
scroll to position [1685, 0]
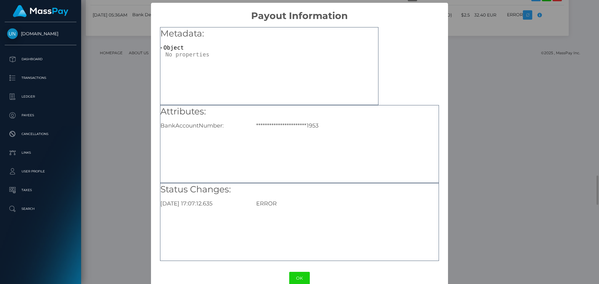
scroll to position [0, 0]
click at [467, 18] on div "**********" at bounding box center [299, 142] width 599 height 284
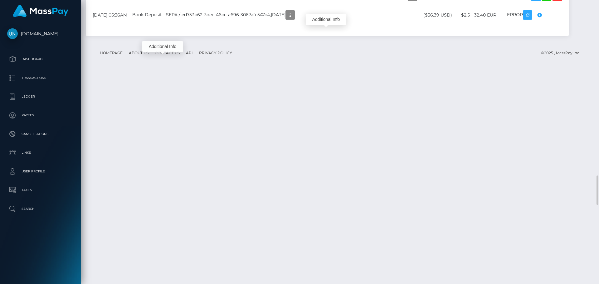
scroll to position [75, 160]
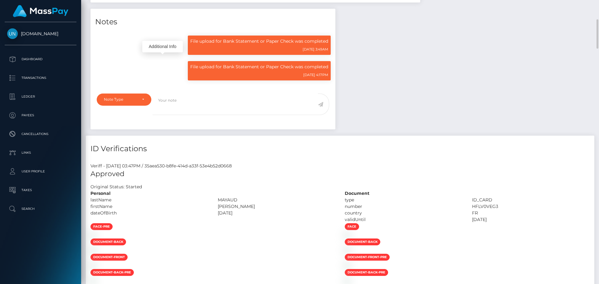
scroll to position [0, 0]
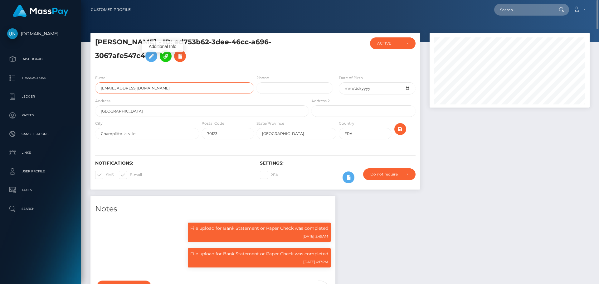
click at [166, 90] on input "saskia.mayaud@icloud.com" at bounding box center [174, 88] width 159 height 12
drag, startPoint x: 210, startPoint y: 42, endPoint x: 163, endPoint y: 63, distance: 51.4
click at [163, 63] on h5 "SASKIA SHANTAL MAYAUD - ID: ed753b62-3dee-46cc-a696-3067afe547c4" at bounding box center [200, 51] width 210 height 28
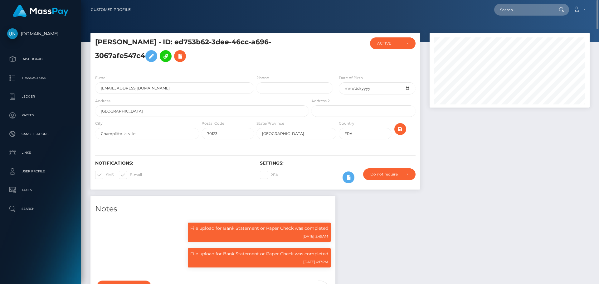
copy h5 "ed753b62-3dee-46cc-a696-3067afe547c4"
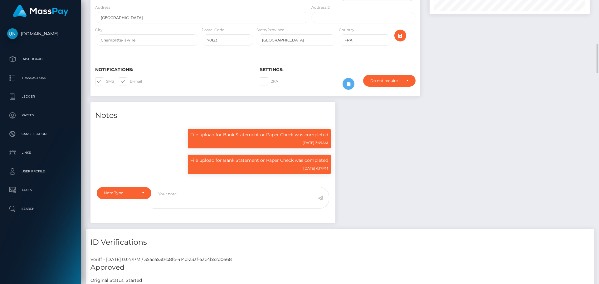
scroll to position [125, 0]
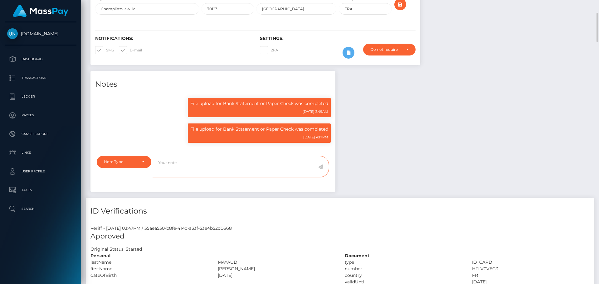
click at [217, 164] on textarea at bounding box center [235, 167] width 165 height 22
paste textarea "ed753b62-3dee-46cc-a696-3067afe547c4"
type textarea "ed753b62-3dee-46cc-a696-3067afe547c4"
click at [215, 164] on textarea "ed753b62-3dee-46cc-a696-3067afe547c4" at bounding box center [235, 167] width 165 height 22
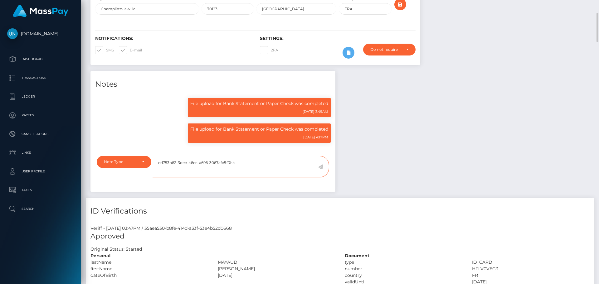
click at [215, 164] on textarea "ed753b62-3dee-46cc-a696-3067afe547c4" at bounding box center [235, 167] width 165 height 22
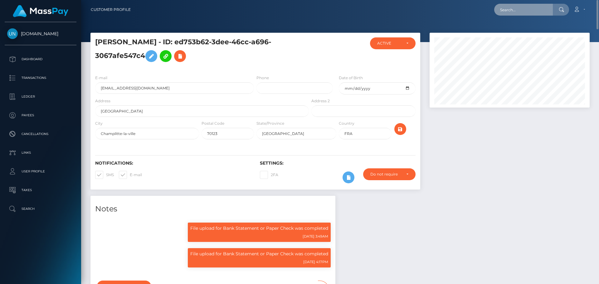
click at [527, 7] on input "text" at bounding box center [523, 10] width 59 height 12
paste input "d0e7513f-9453-43e0-a35f-d41278bd06bf"
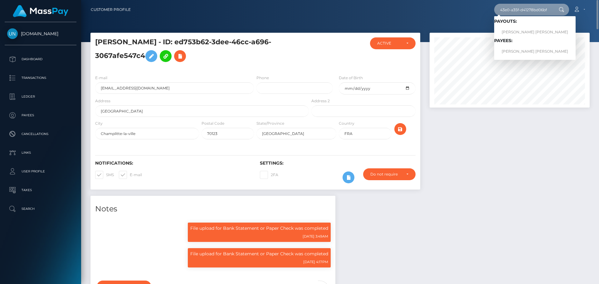
type input "d0e7513f-9453-43e0-a35f-d41278bd06bf"
click at [517, 33] on link "RAUL PACHECO DIAZ" at bounding box center [534, 33] width 81 height 12
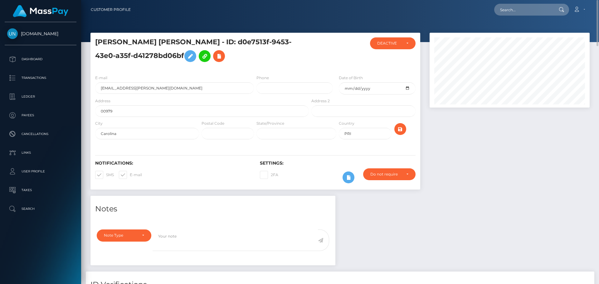
click at [174, 81] on div "E-mail [EMAIL_ADDRESS][PERSON_NAME][DOMAIN_NAME]" at bounding box center [174, 84] width 159 height 19
click at [174, 85] on input "[EMAIL_ADDRESS][PERSON_NAME][DOMAIN_NAME]" at bounding box center [174, 88] width 159 height 12
click at [517, 14] on input "text" at bounding box center [523, 10] width 59 height 12
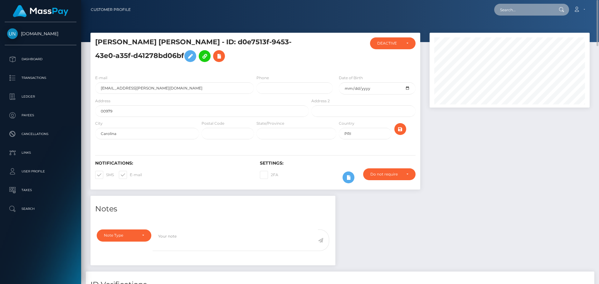
paste input "72a47284-3193-4a39-b7ad-55b2c07bbb74"
type input "72a47284-3193-4a39-b7ad-55b2c07bbb74"
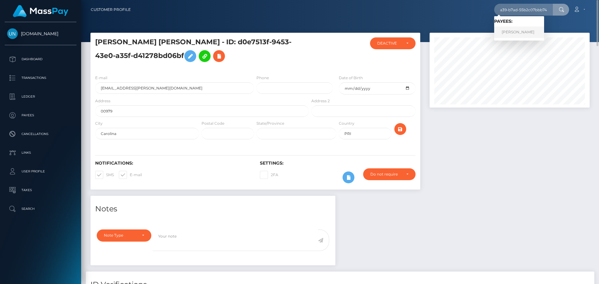
click at [518, 30] on link "MARISOL ANDRADE LOPEZ" at bounding box center [519, 33] width 50 height 12
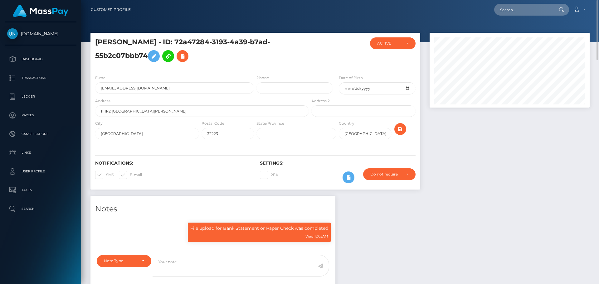
click at [178, 82] on div "E-mail [EMAIL_ADDRESS][DOMAIN_NAME]" at bounding box center [174, 84] width 159 height 19
click at [175, 88] on input "[EMAIL_ADDRESS][DOMAIN_NAME]" at bounding box center [174, 88] width 159 height 12
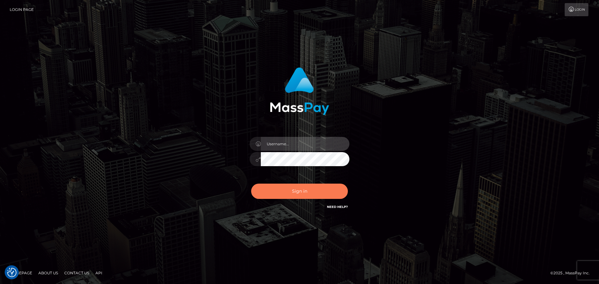
type input "Yassine Slimene"
click at [309, 193] on button "Sign in" at bounding box center [299, 191] width 97 height 15
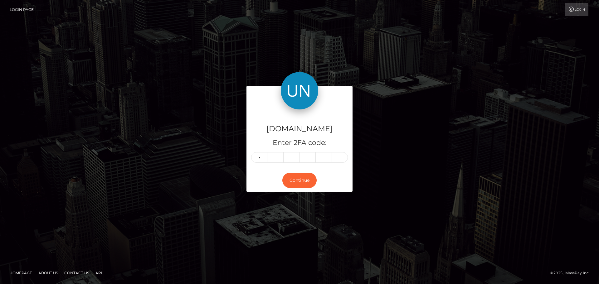
type input "8"
type input "5"
type input "8"
type input "1"
type input "8"
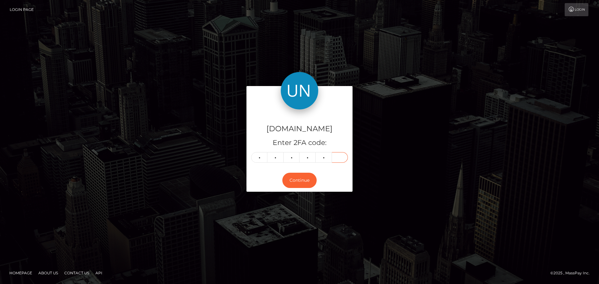
type input "4"
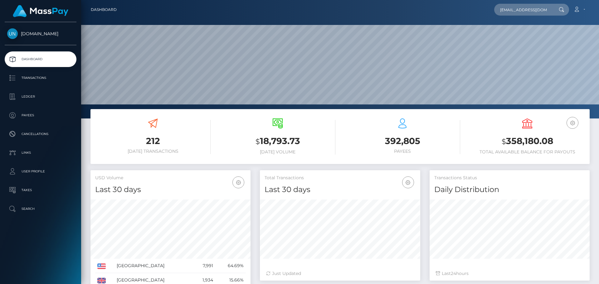
scroll to position [0, 26]
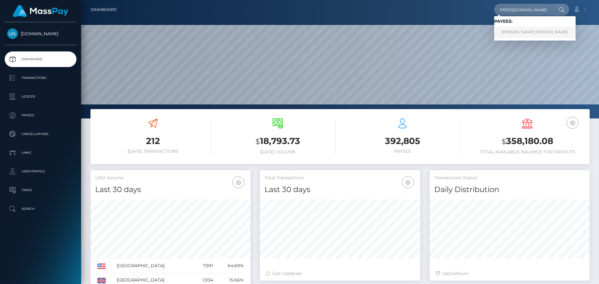
type input "457hdghz4f@privaterelay.appleid.com"
click at [514, 33] on link "EVELIN DAYANNA CASTILLO ROJAS" at bounding box center [534, 33] width 81 height 12
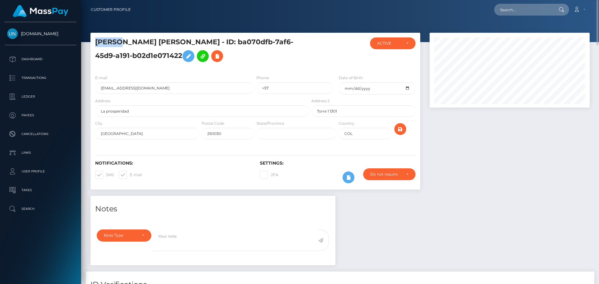
drag, startPoint x: 122, startPoint y: 40, endPoint x: 96, endPoint y: 41, distance: 25.6
click at [96, 41] on h5 "EVELIN DAYANNA CASTILLO ROJAS - ID: ba070dfb-7af6-45d9-a191-b02d1e071422" at bounding box center [200, 51] width 210 height 28
